Goal: Information Seeking & Learning: Learn about a topic

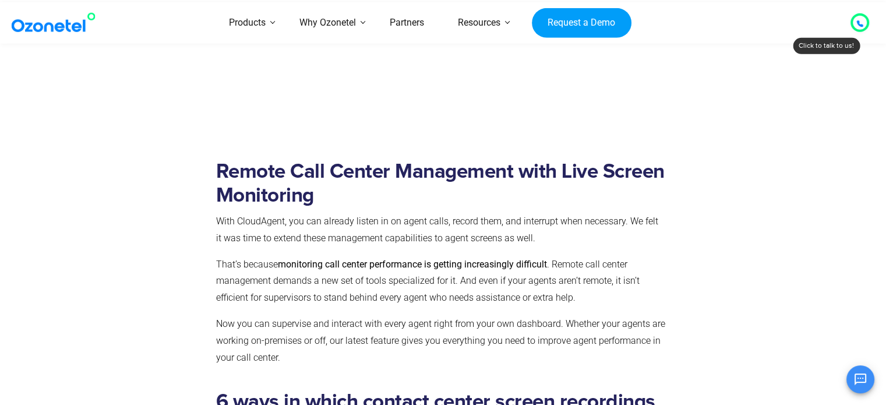
scroll to position [2136, 0]
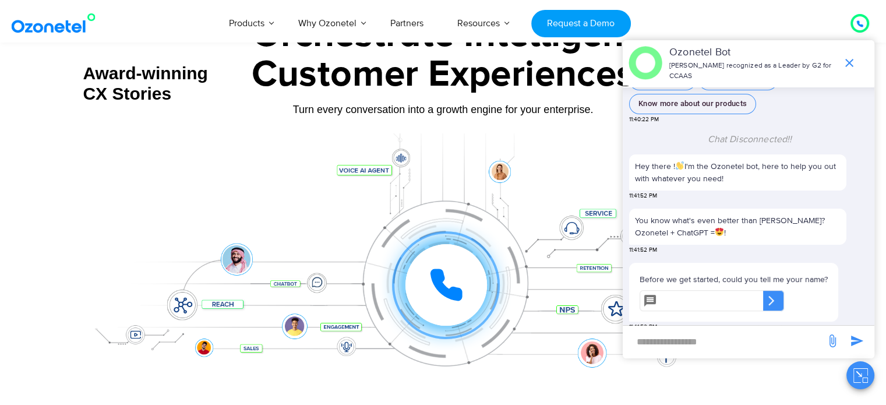
scroll to position [4645, 0]
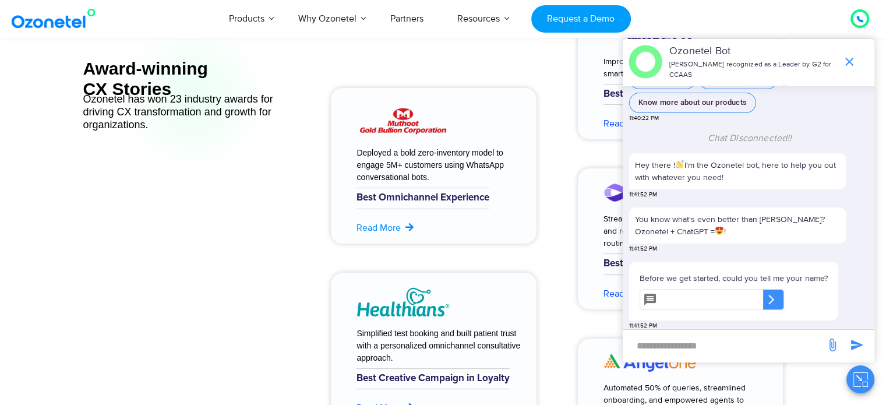
click at [379, 228] on link "Read More" at bounding box center [386, 228] width 59 height 14
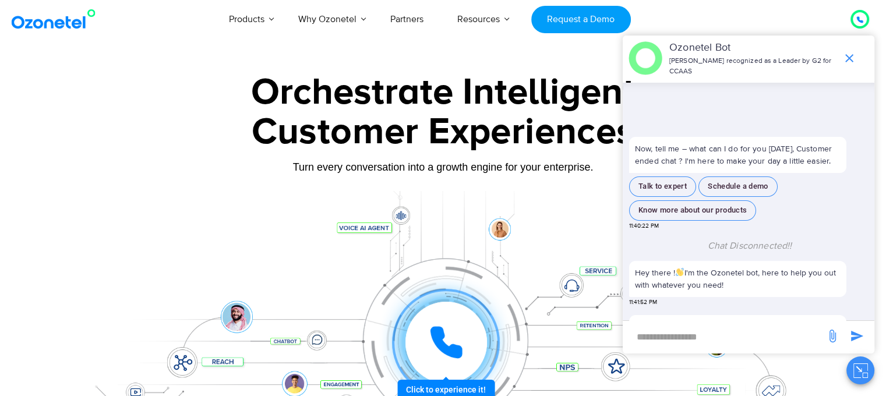
scroll to position [103, 0]
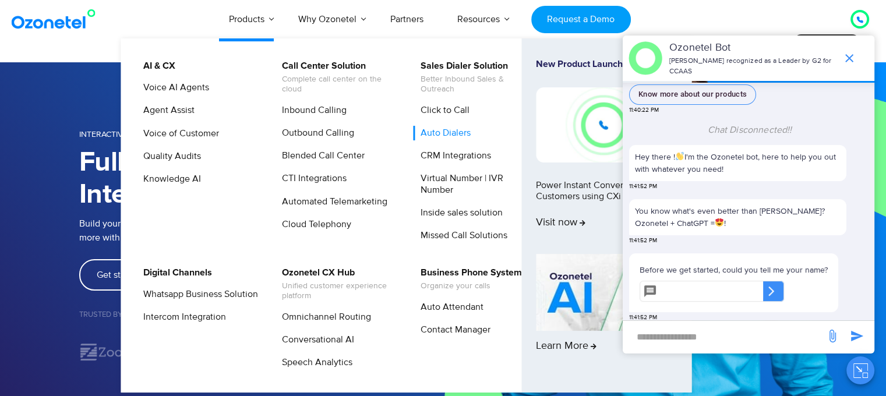
click at [436, 132] on link "Auto Dialers" at bounding box center [442, 133] width 59 height 15
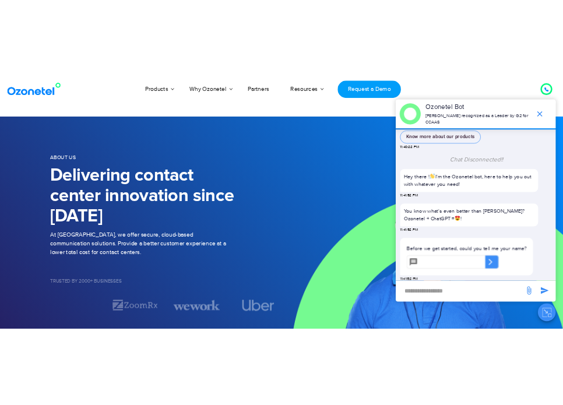
scroll to position [114, 0]
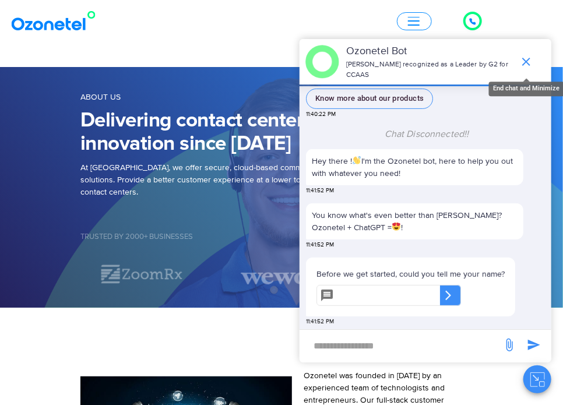
click at [527, 64] on icon "end chat or minimize" at bounding box center [526, 62] width 14 height 14
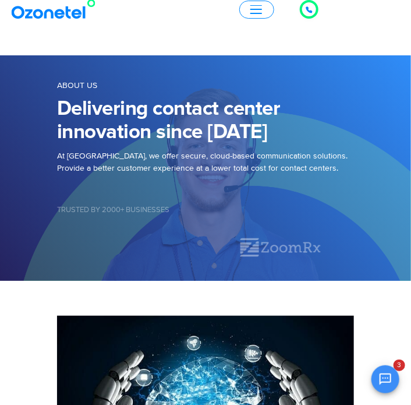
scroll to position [0, 801]
drag, startPoint x: 222, startPoint y: 204, endPoint x: 198, endPoint y: 218, distance: 28.0
click at [198, 218] on div "Trusted by 2000+ Businesses" at bounding box center [205, 211] width 297 height 51
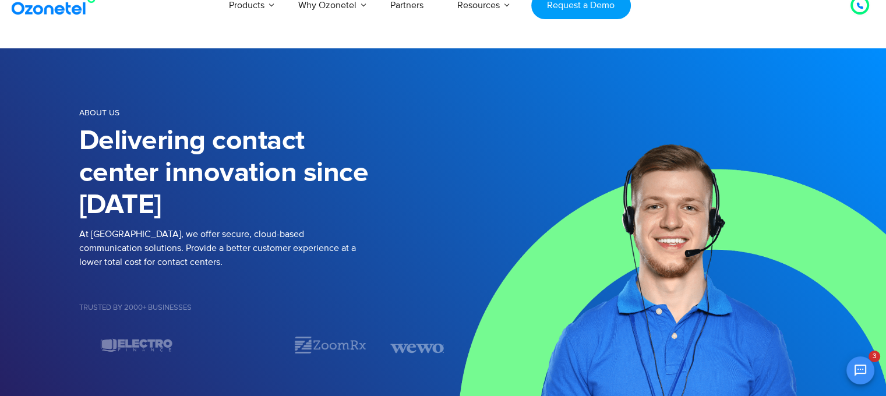
scroll to position [15, 0]
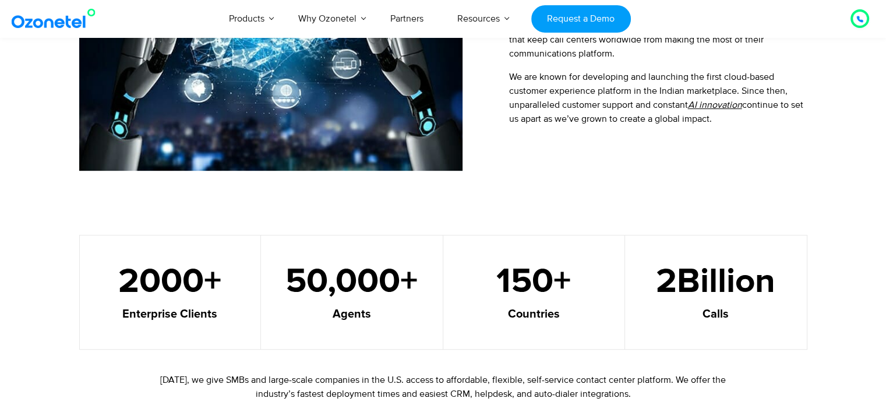
scroll to position [552, 0]
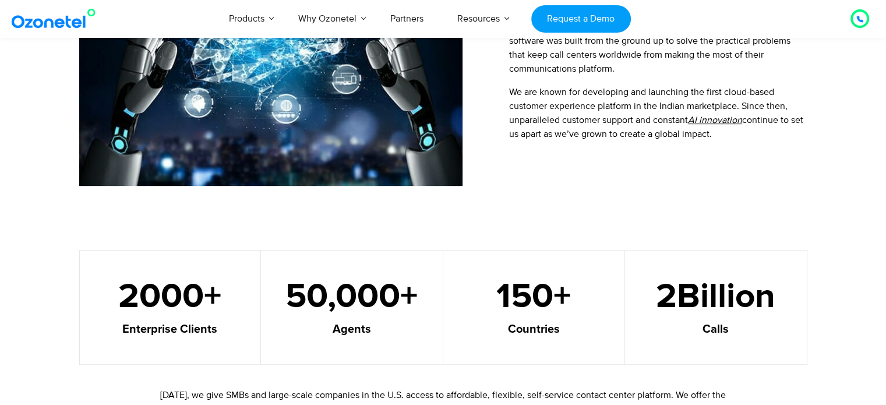
click at [720, 118] on u "AI innovation" at bounding box center [715, 120] width 54 height 12
click at [708, 119] on u "AI innovation" at bounding box center [715, 120] width 54 height 12
click at [684, 126] on p "We are known for developing and launching the first cloud-based customer experi…" at bounding box center [658, 113] width 298 height 56
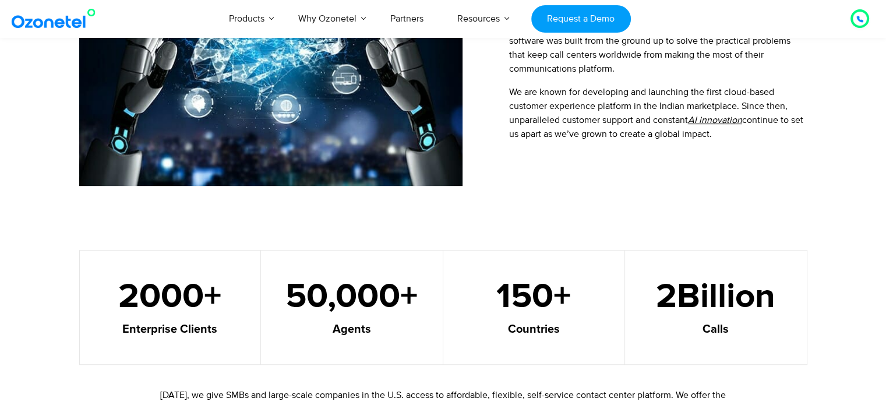
click at [684, 126] on p "We are known for developing and launching the first cloud-based customer experi…" at bounding box center [658, 113] width 298 height 56
click at [715, 121] on u "AI innovation" at bounding box center [715, 120] width 54 height 12
click at [673, 123] on p "We are known for developing and launching the first cloud-based customer experi…" at bounding box center [658, 113] width 298 height 56
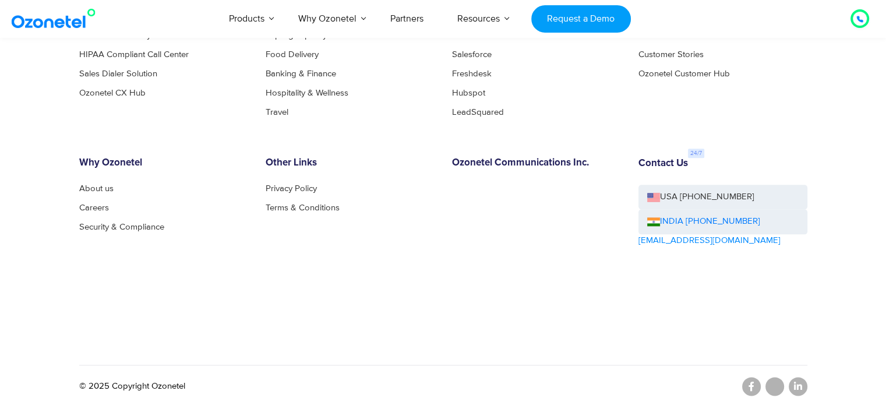
scroll to position [1328, 0]
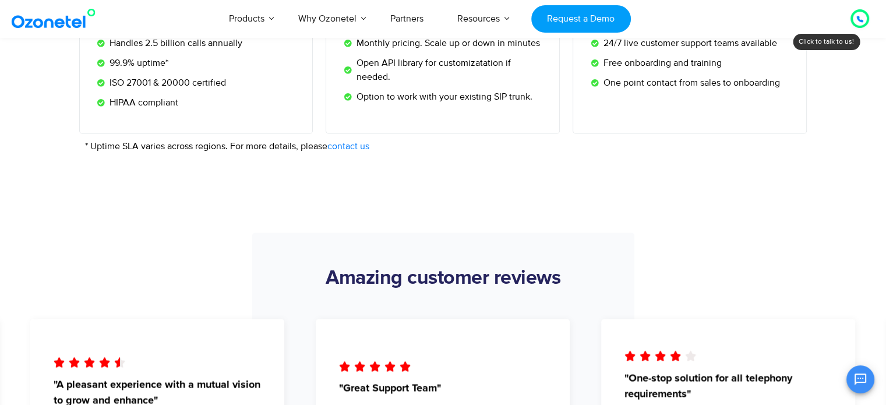
scroll to position [2107, 0]
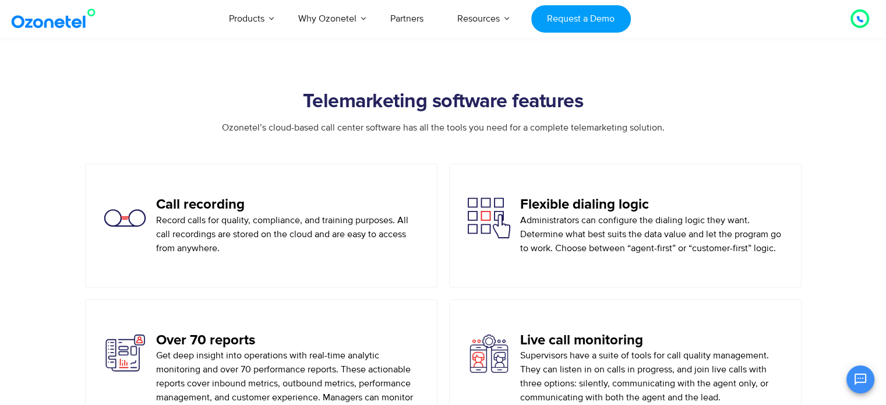
scroll to position [2464, 0]
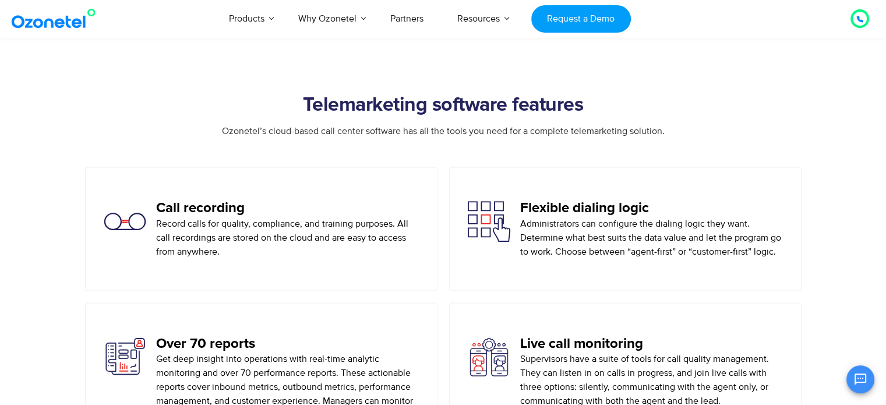
click at [714, 149] on div "Ozonetel’s cloud-based call center software has all the tools you need for a co…" at bounding box center [443, 145] width 728 height 43
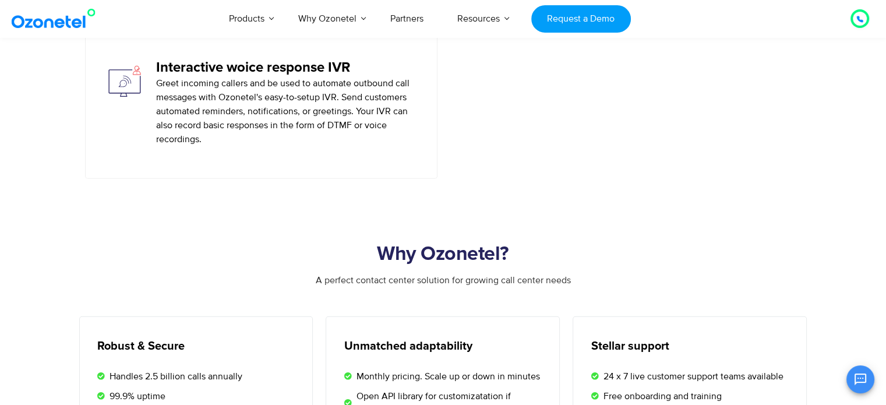
scroll to position [3319, 0]
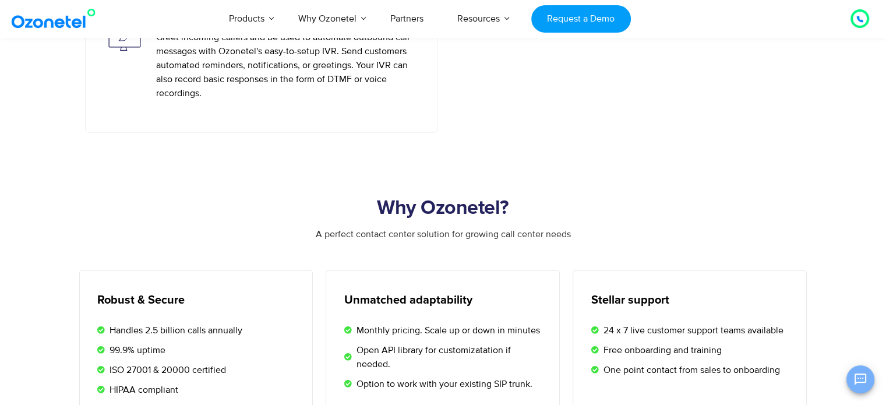
click at [858, 378] on icon "Open chat" at bounding box center [861, 379] width 12 height 12
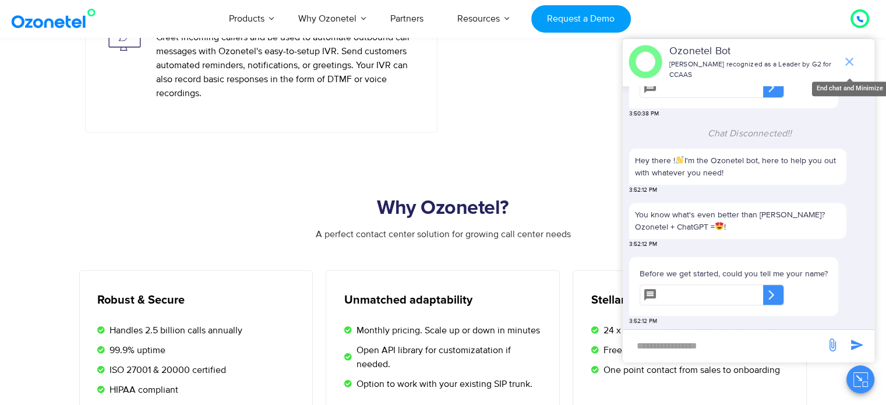
click at [851, 62] on icon "end chat or minimize" at bounding box center [849, 62] width 14 height 14
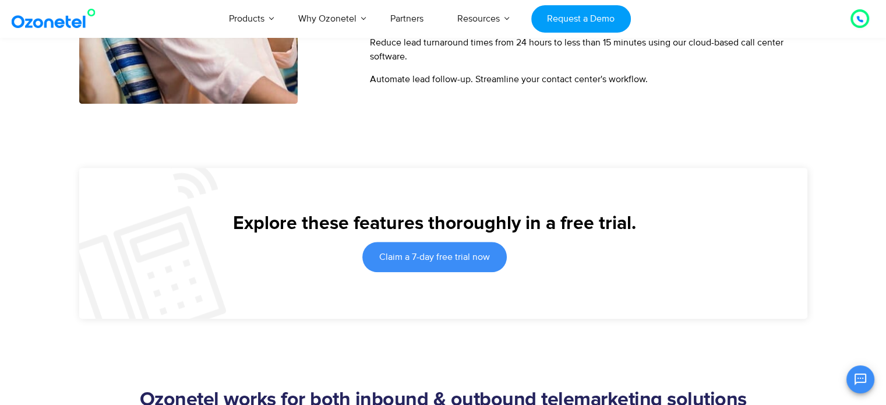
scroll to position [884, 0]
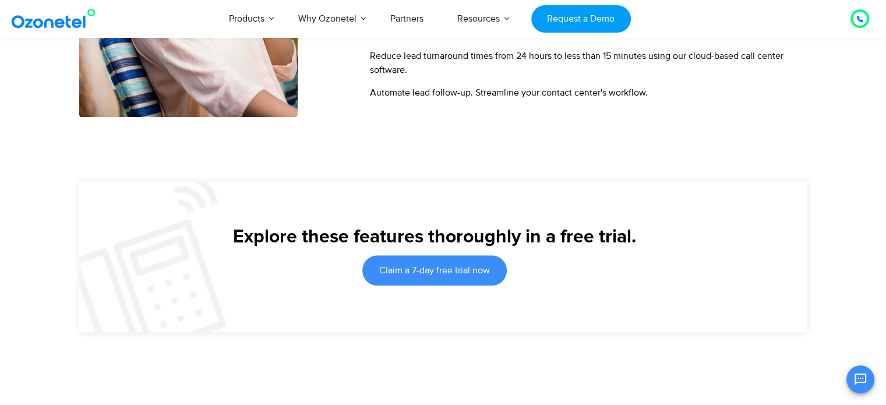
click at [860, 16] on icon at bounding box center [859, 19] width 7 height 7
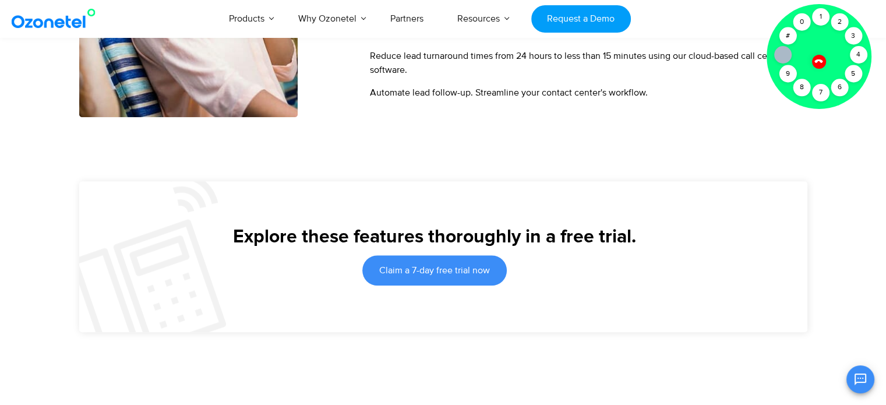
click at [819, 56] on icon at bounding box center [819, 61] width 10 height 10
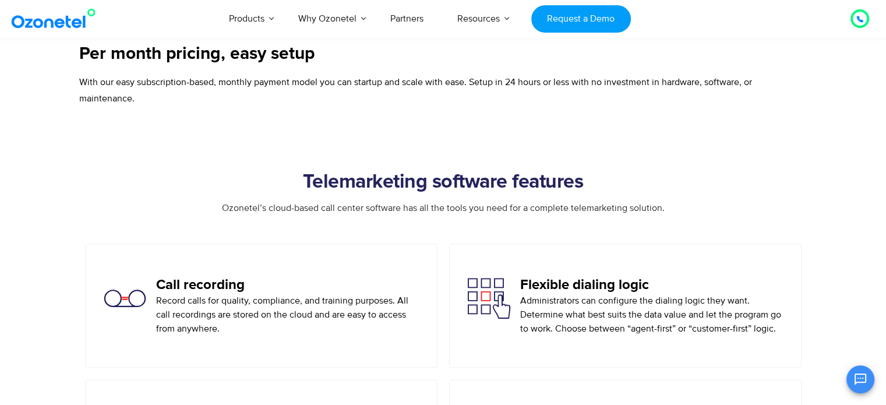
scroll to position [4712, 0]
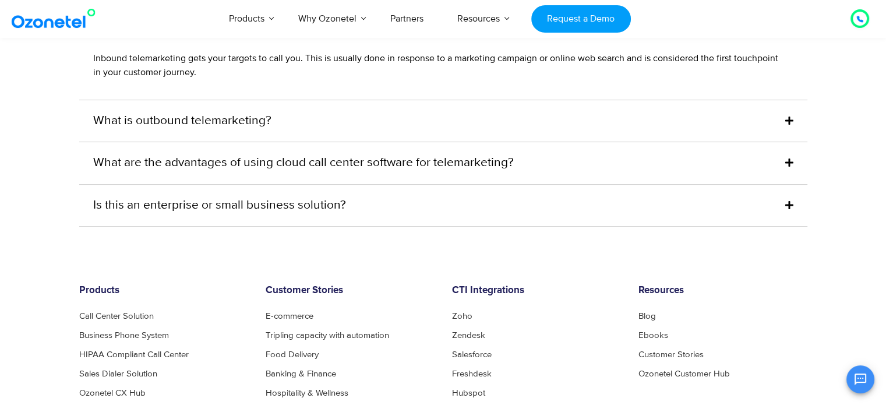
click at [785, 200] on icon at bounding box center [789, 204] width 8 height 9
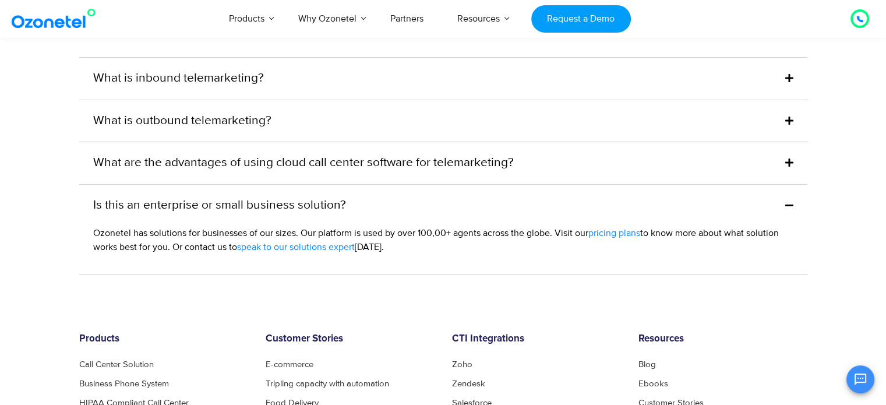
click at [324, 241] on span "speak to our solutions expert" at bounding box center [296, 247] width 118 height 12
click at [625, 227] on span "pricing plans" at bounding box center [614, 233] width 52 height 12
click at [789, 200] on icon at bounding box center [789, 204] width 8 height 9
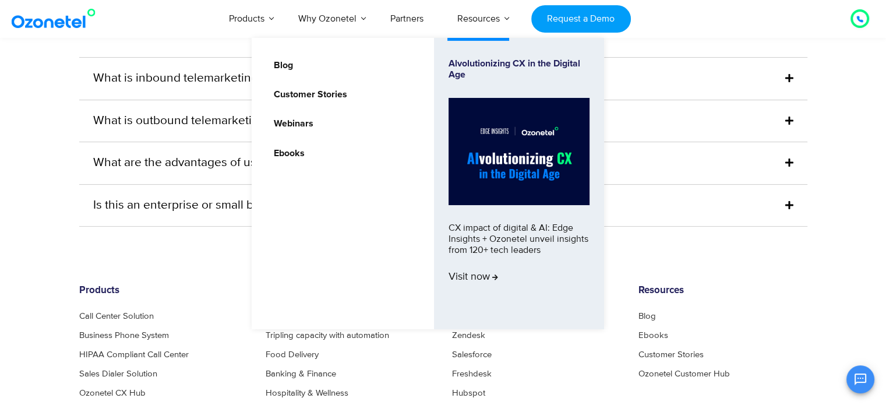
scroll to position [4545, 0]
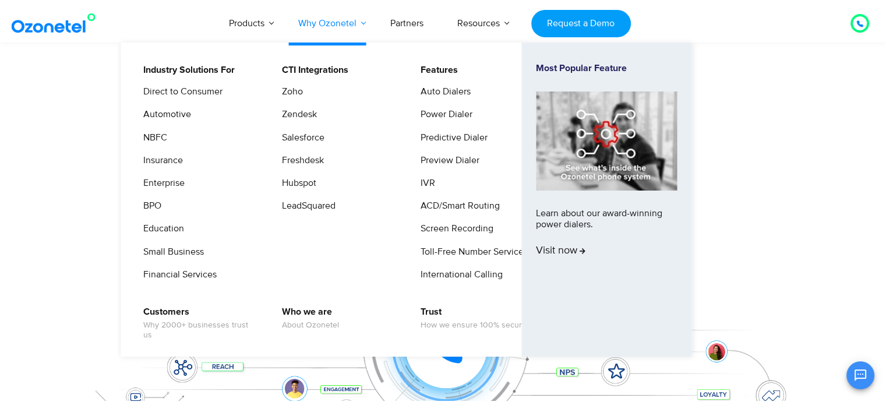
scroll to position [1423, 0]
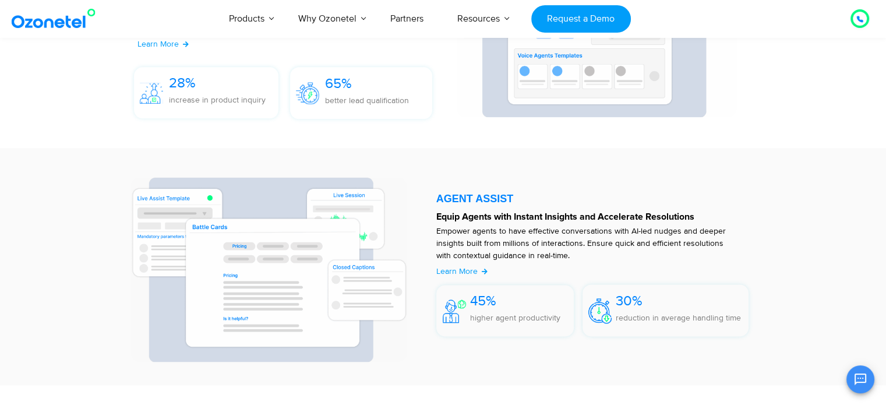
click at [534, 191] on div "AGENT ASSIST" at bounding box center [592, 197] width 313 height 13
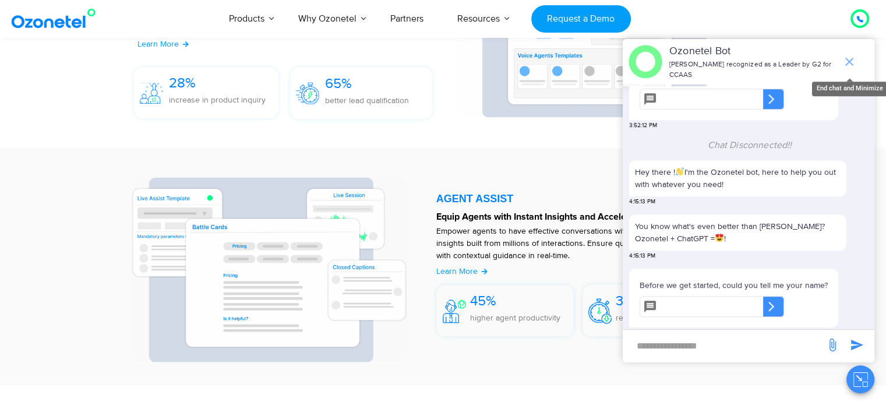
click at [847, 59] on icon "end chat or minimize" at bounding box center [849, 62] width 8 height 8
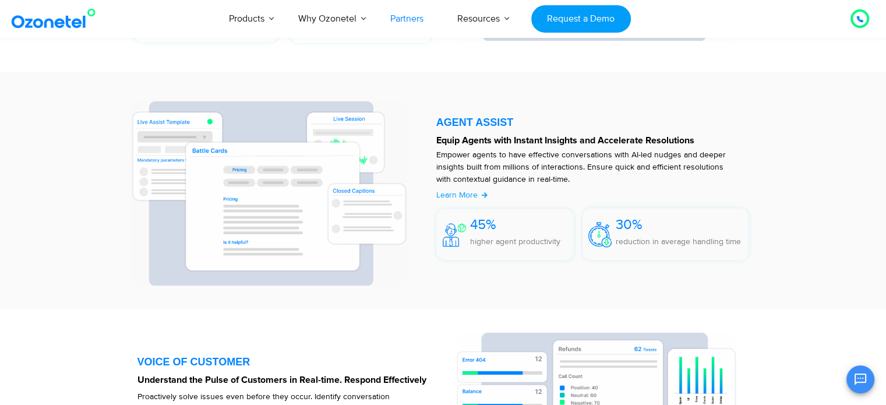
scroll to position [1426, 0]
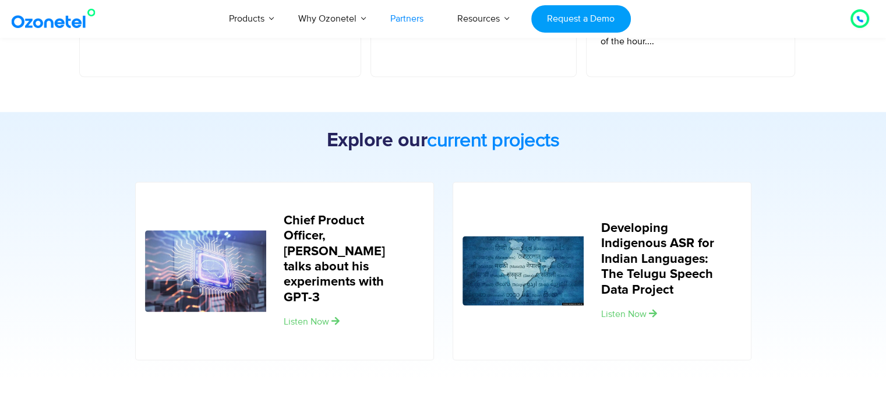
scroll to position [519, 0]
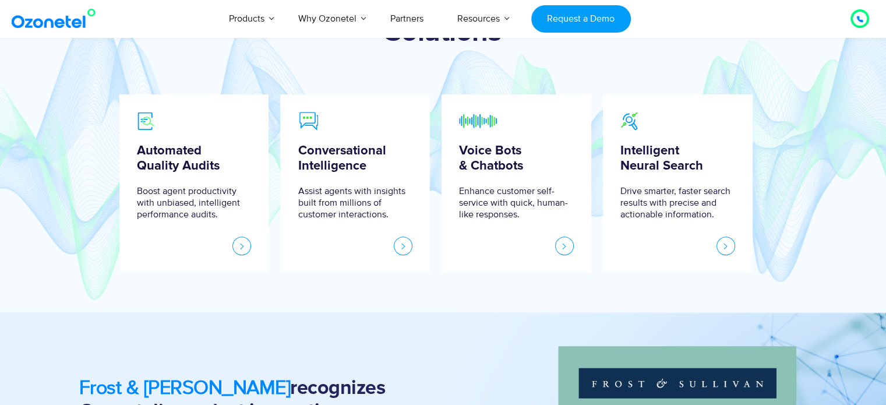
click at [724, 246] on link at bounding box center [726, 246] width 19 height 19
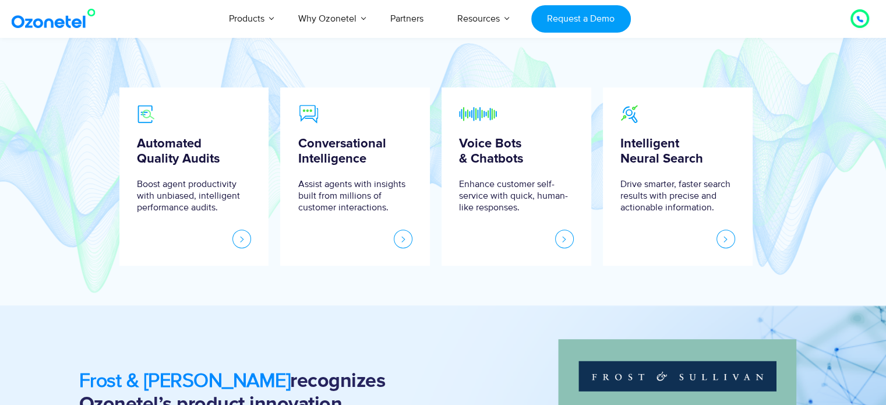
scroll to position [527, 0]
click at [240, 242] on link at bounding box center [241, 238] width 19 height 19
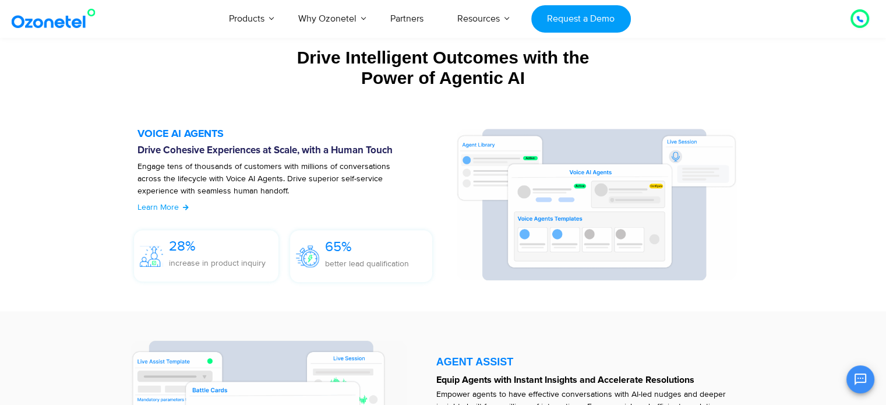
scroll to position [1251, 0]
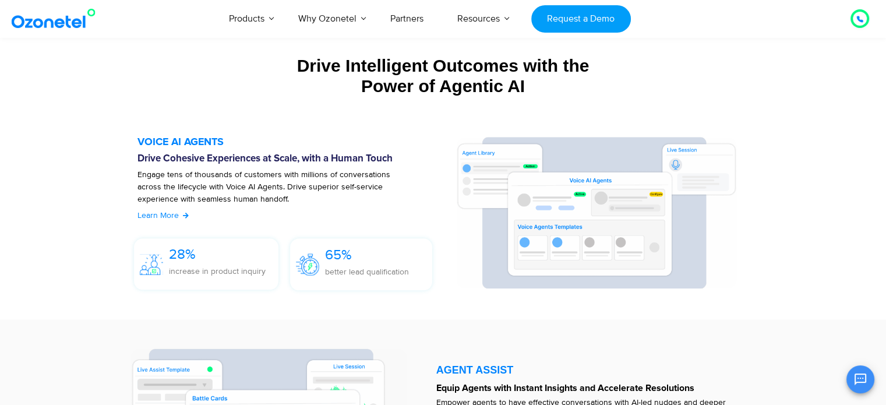
click at [175, 216] on span "Learn More" at bounding box center [158, 215] width 41 height 10
click at [168, 213] on span "Learn More" at bounding box center [158, 215] width 41 height 10
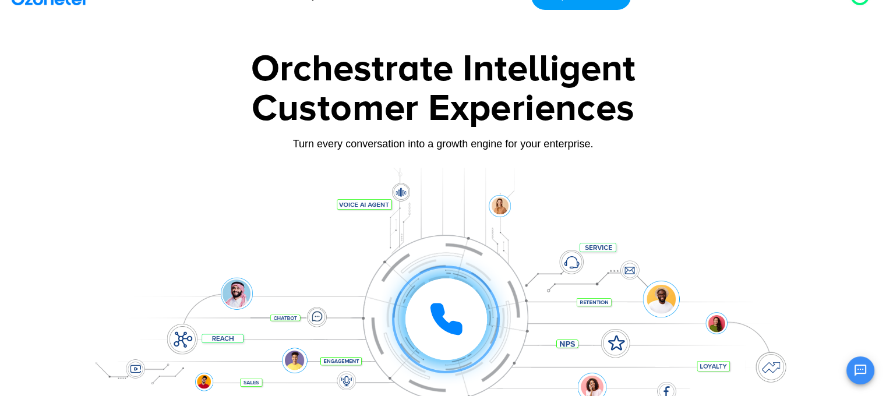
scroll to position [0, 0]
